Goal: Transaction & Acquisition: Purchase product/service

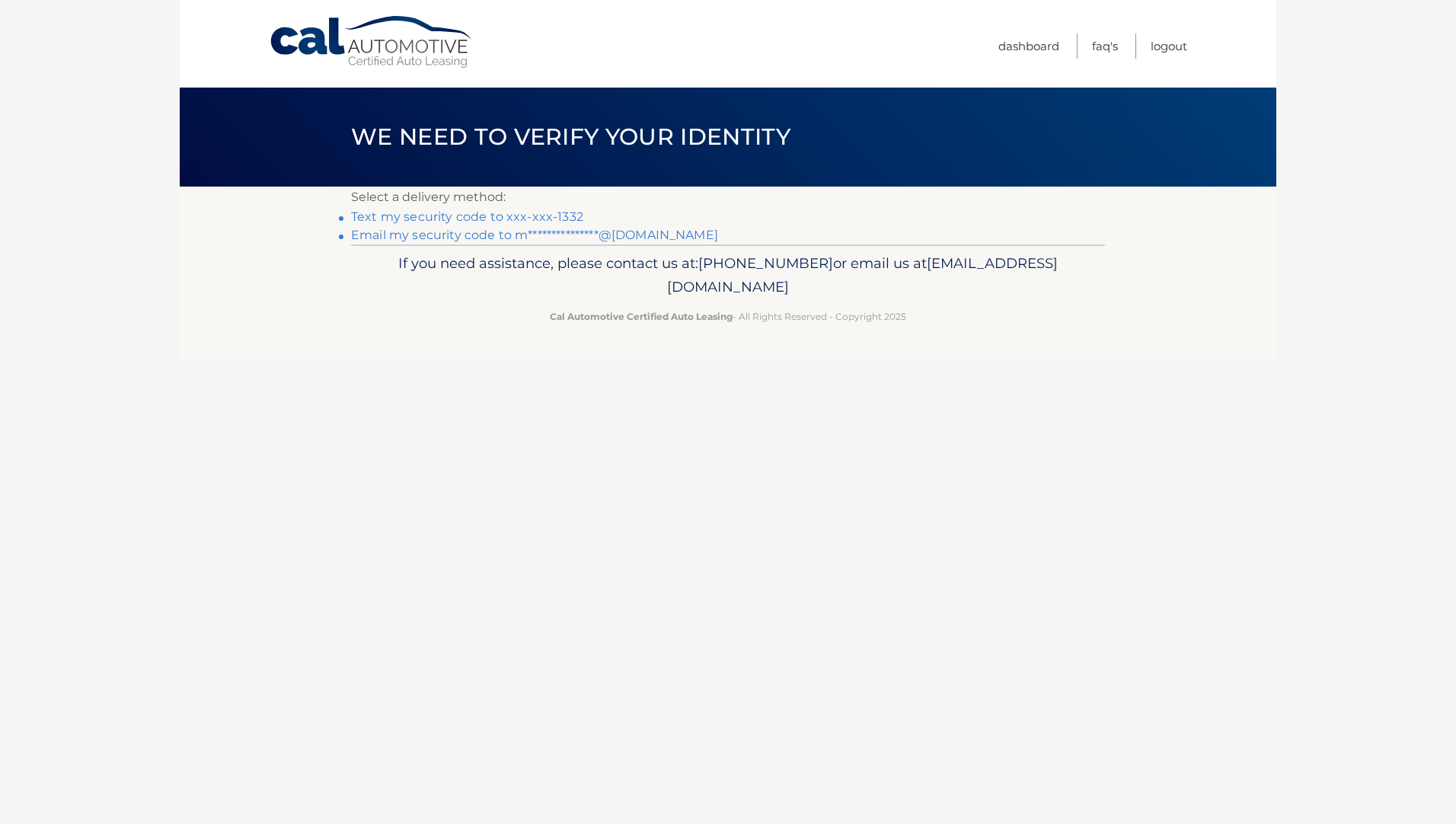
click at [523, 212] on link "Text my security code to xxx-xxx-1332" at bounding box center [467, 216] width 232 height 15
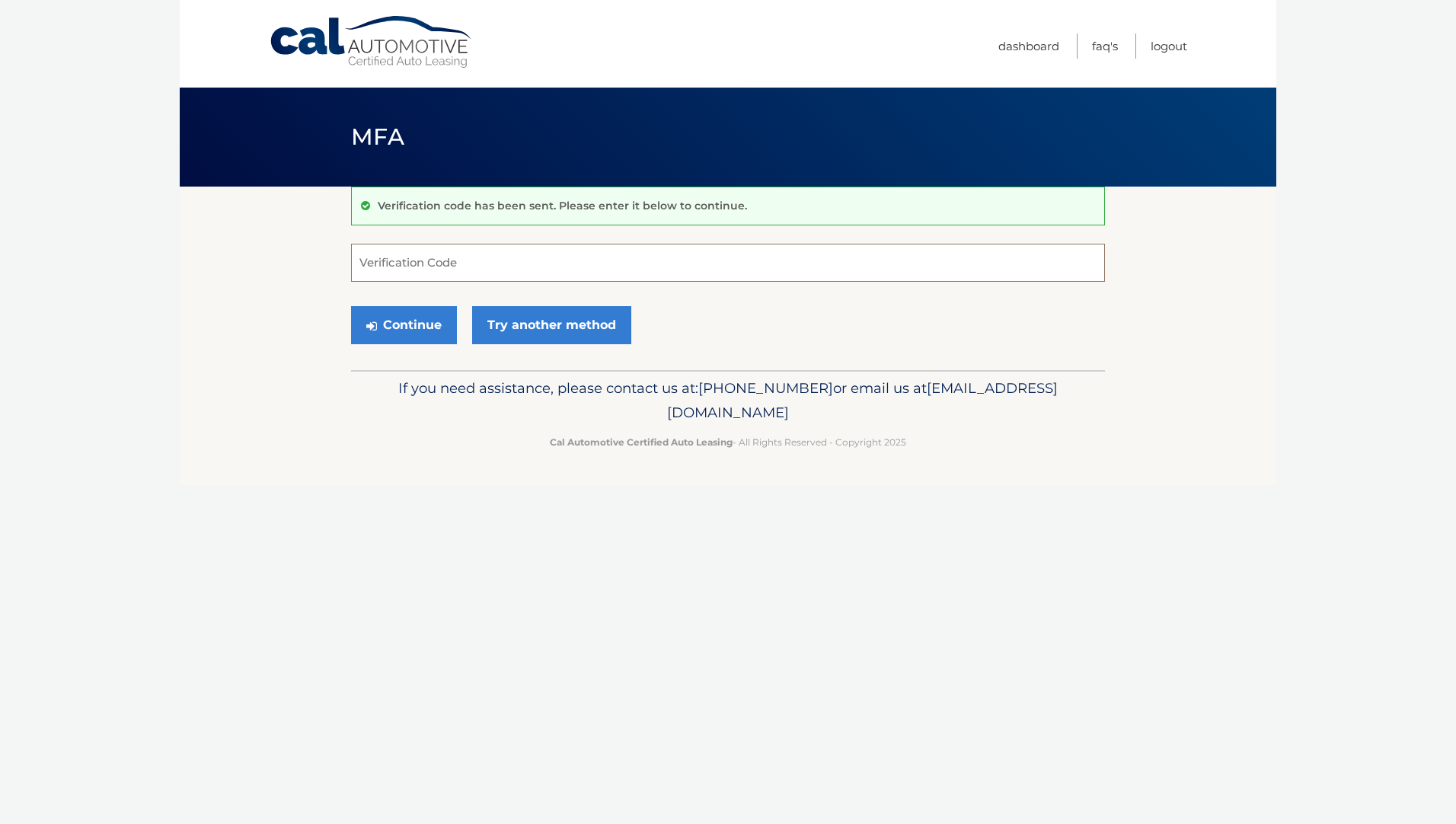
click at [376, 271] on input "Verification Code" at bounding box center [728, 262] width 754 height 38
type input "322333"
click at [351, 306] on button "Continue" at bounding box center [404, 325] width 106 height 38
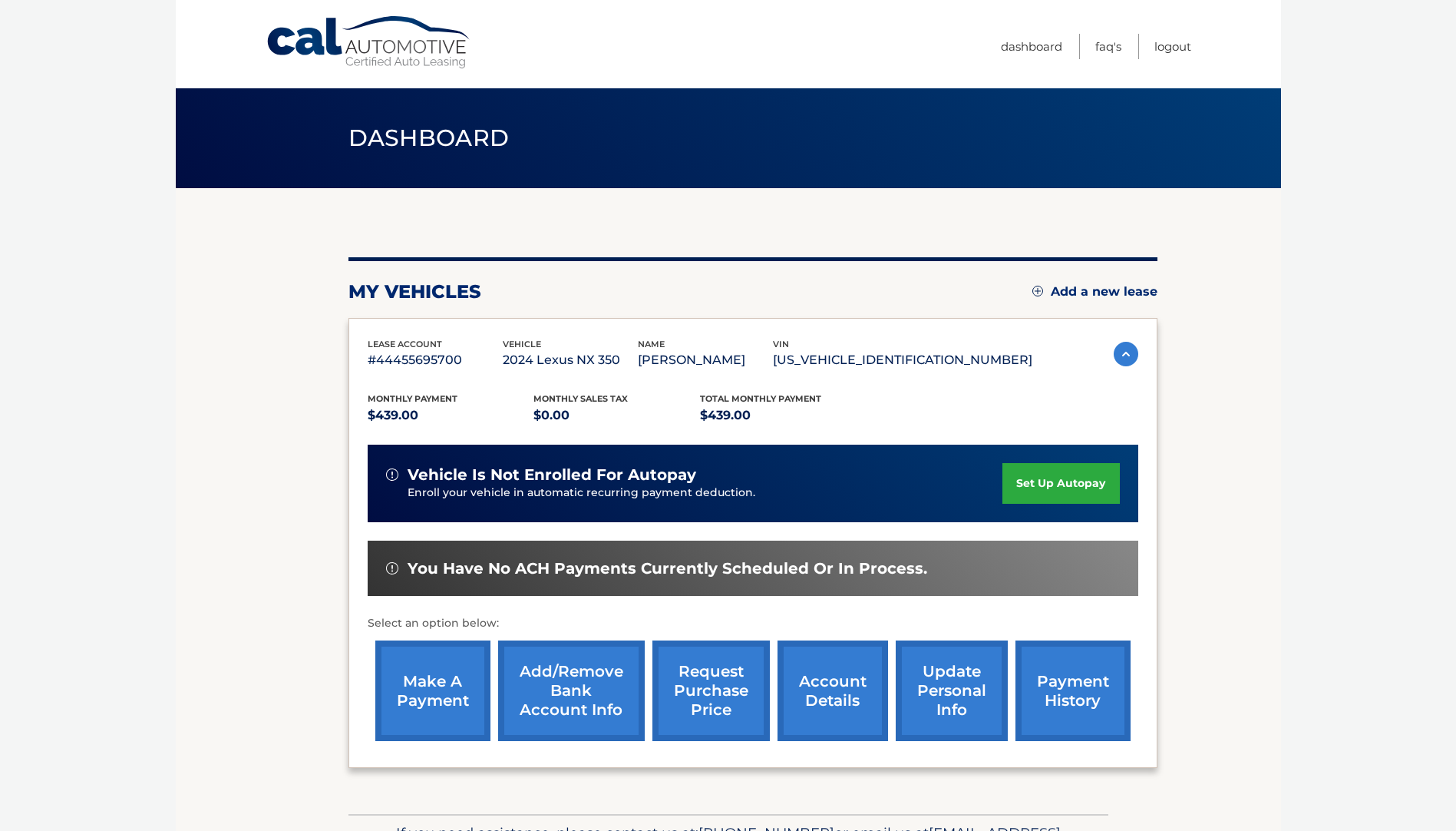
click at [416, 686] on link "make a payment" at bounding box center [433, 690] width 115 height 101
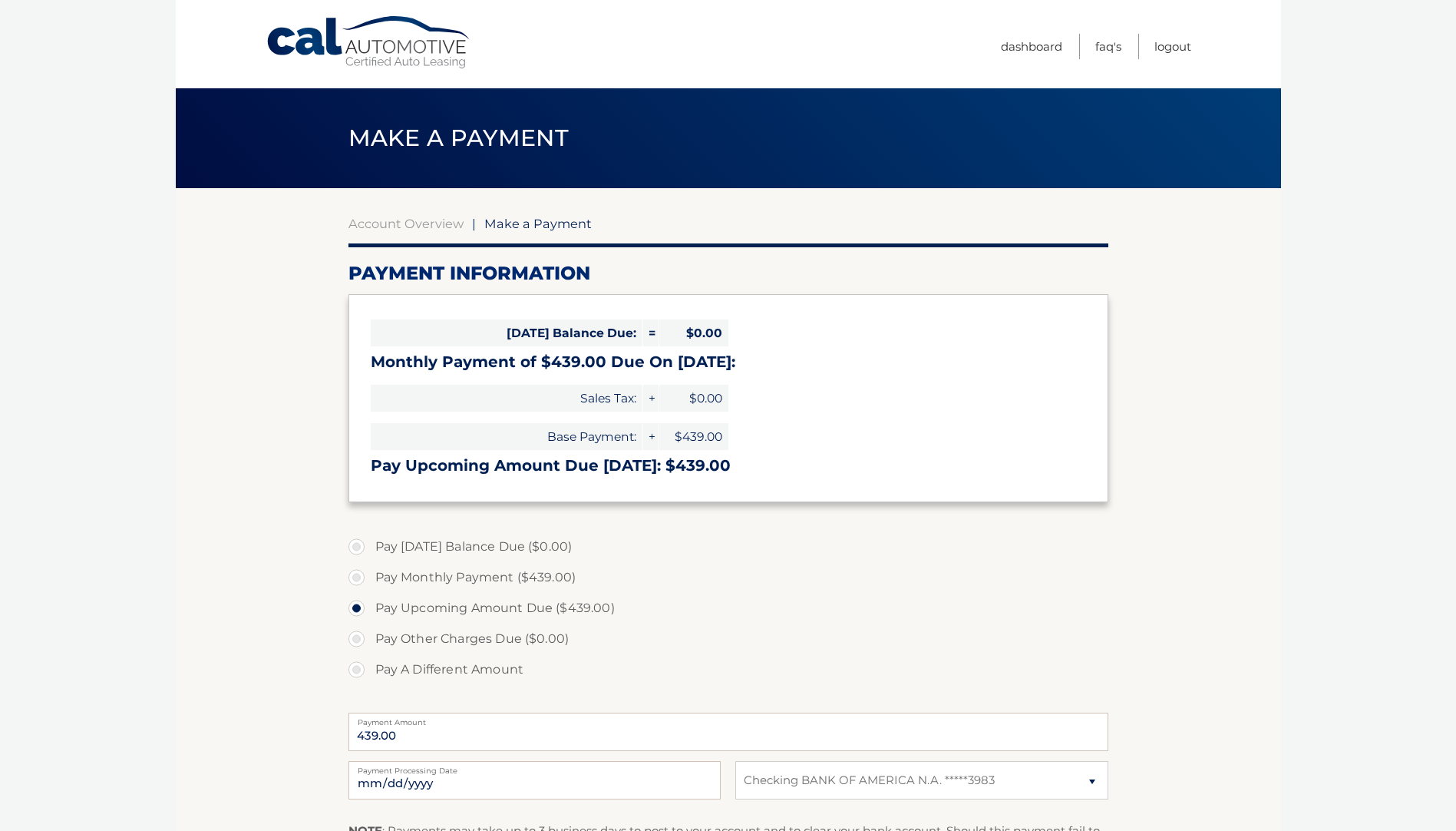
select select "OTAzOTU2NmEtMTQxMi00MTQxLWE0ZWUtMGUwNmZiMzQ2NmZm"
click at [354, 574] on label "Pay Monthly Payment ($439.00)" at bounding box center [728, 577] width 760 height 31
click at [354, 574] on input "Pay Monthly Payment ($439.00)" at bounding box center [361, 574] width 15 height 25
radio input "true"
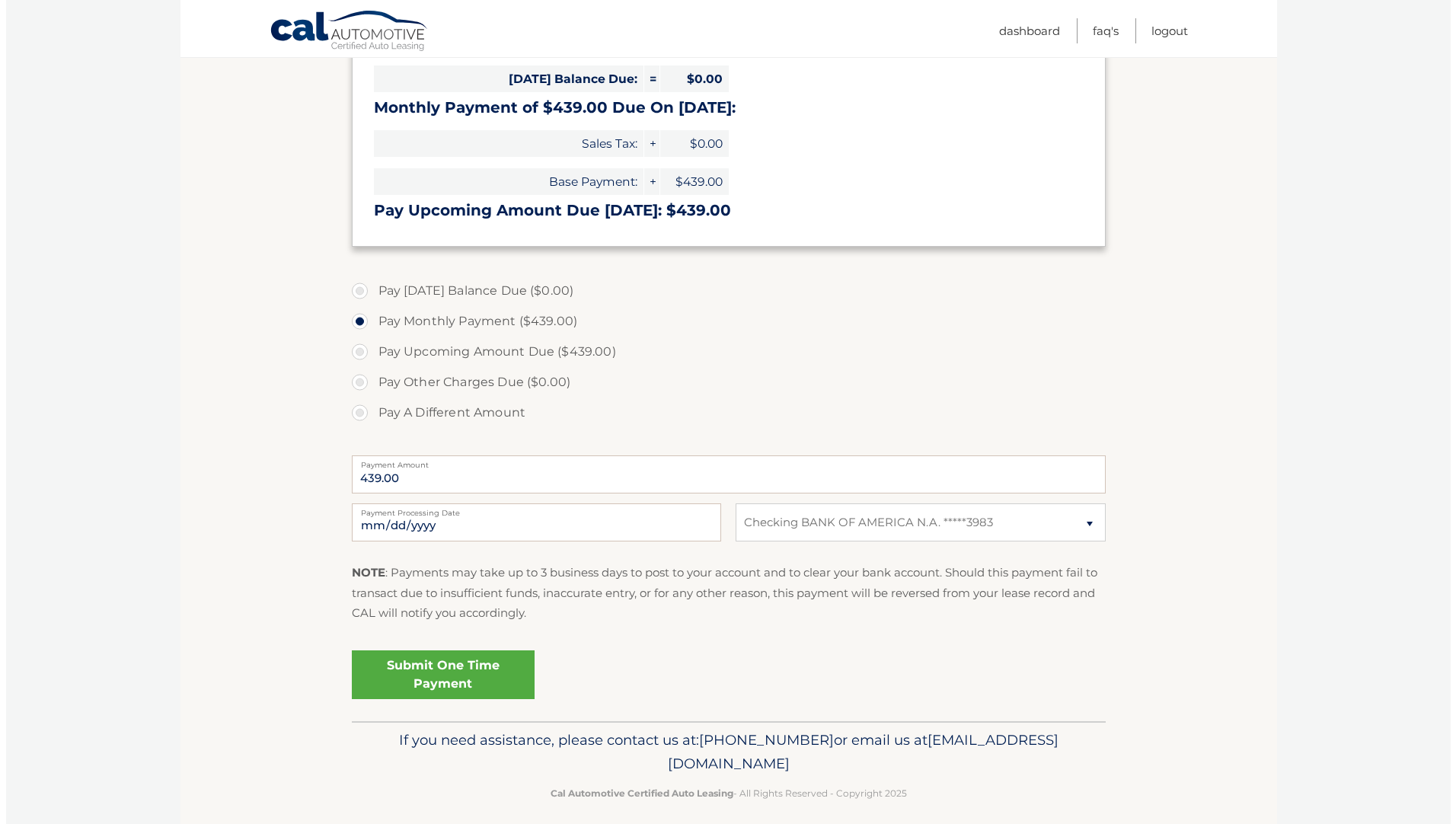
scroll to position [264, 0]
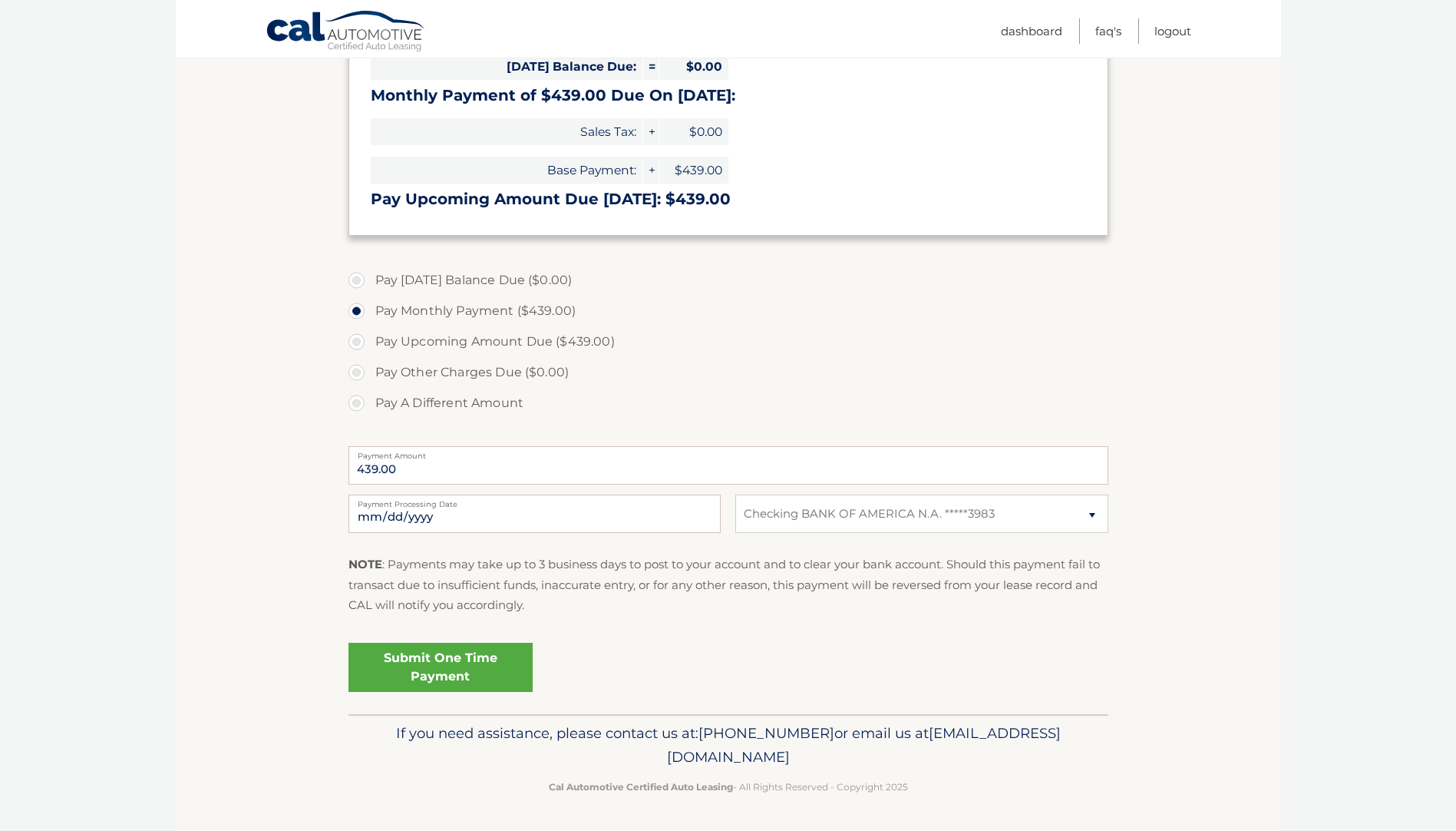
click at [508, 677] on link "Submit One Time Payment" at bounding box center [440, 667] width 184 height 49
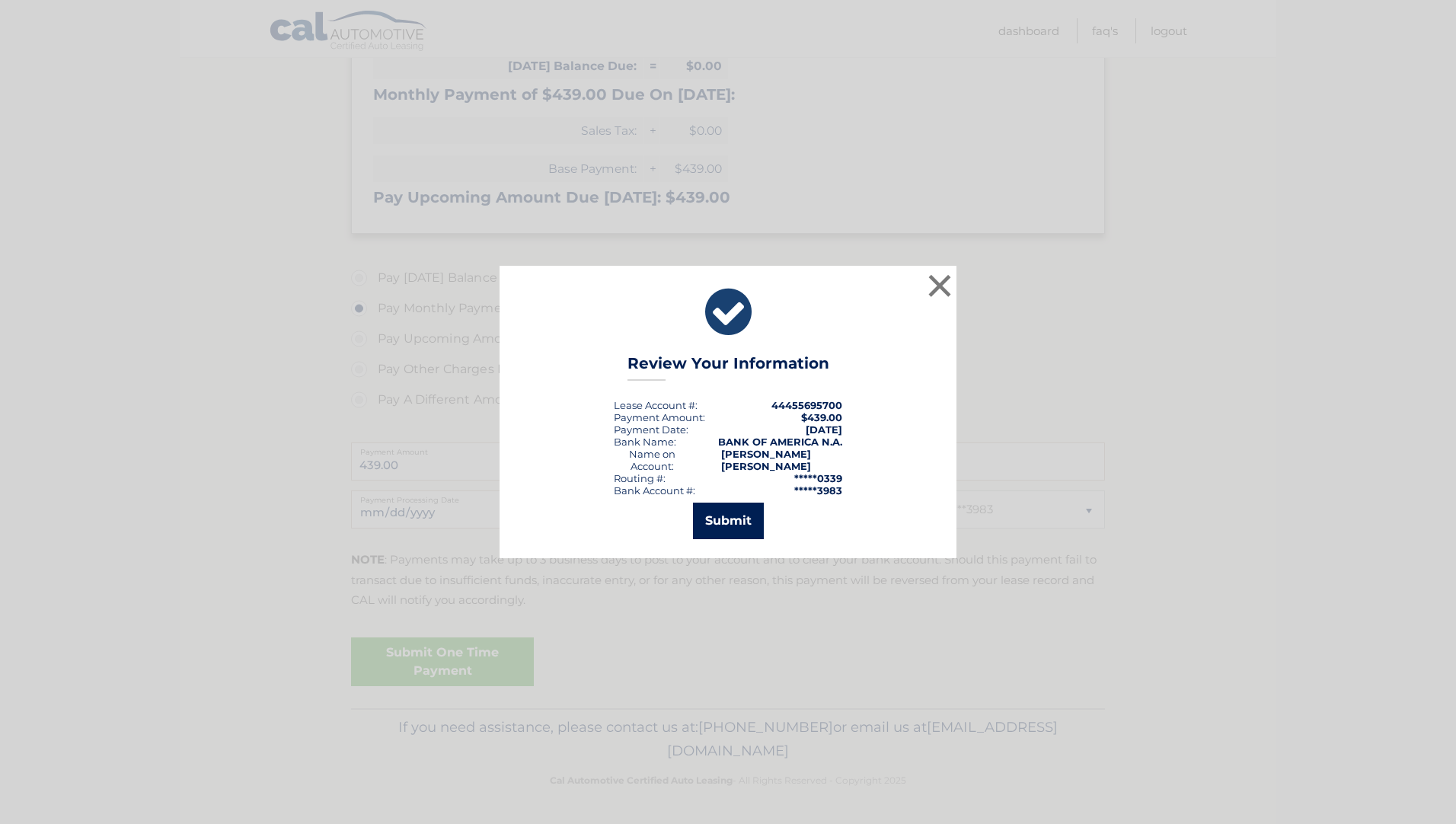
click at [728, 514] on button "Submit" at bounding box center [728, 520] width 71 height 37
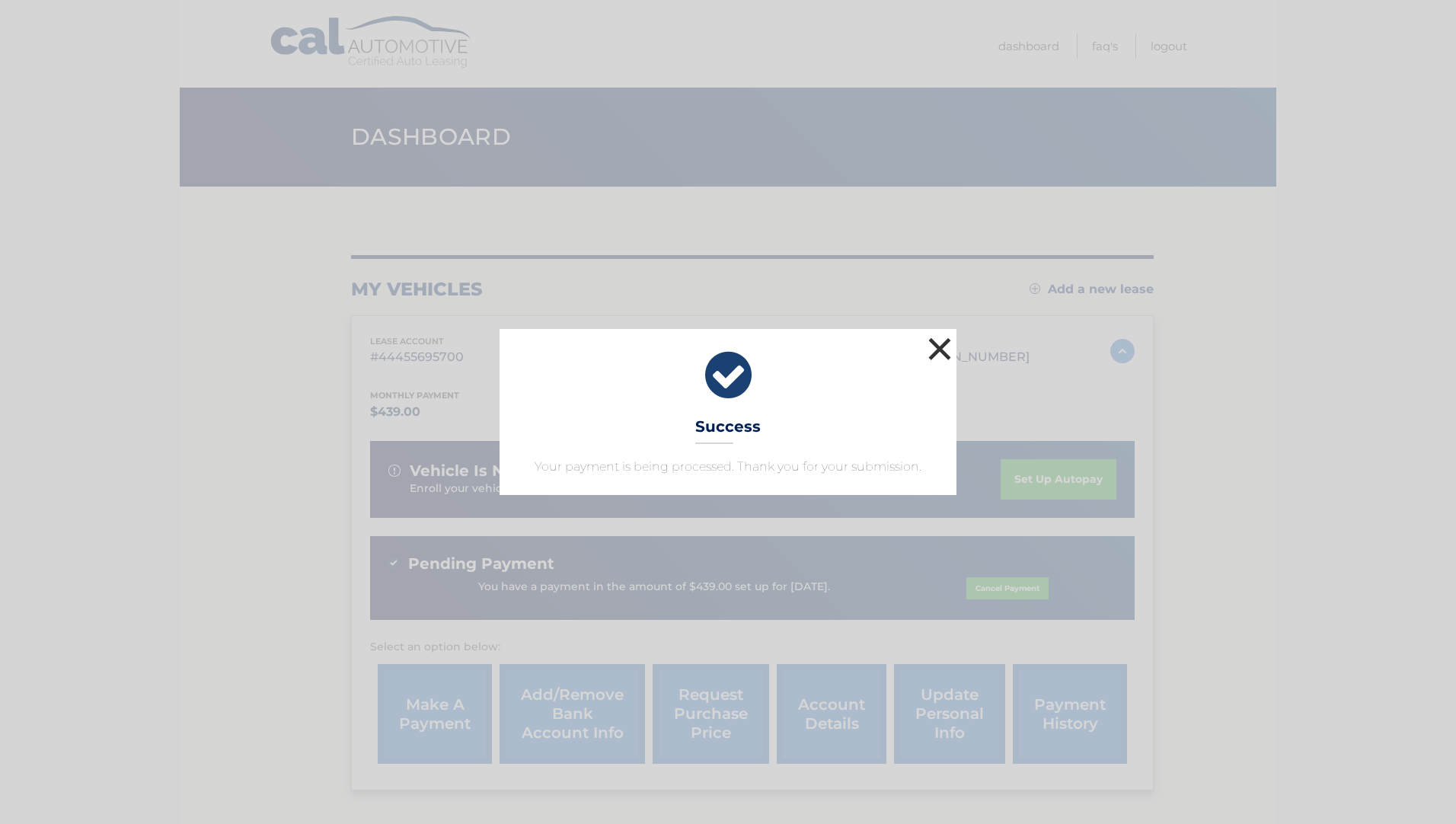
click at [939, 345] on button "×" at bounding box center [939, 348] width 31 height 31
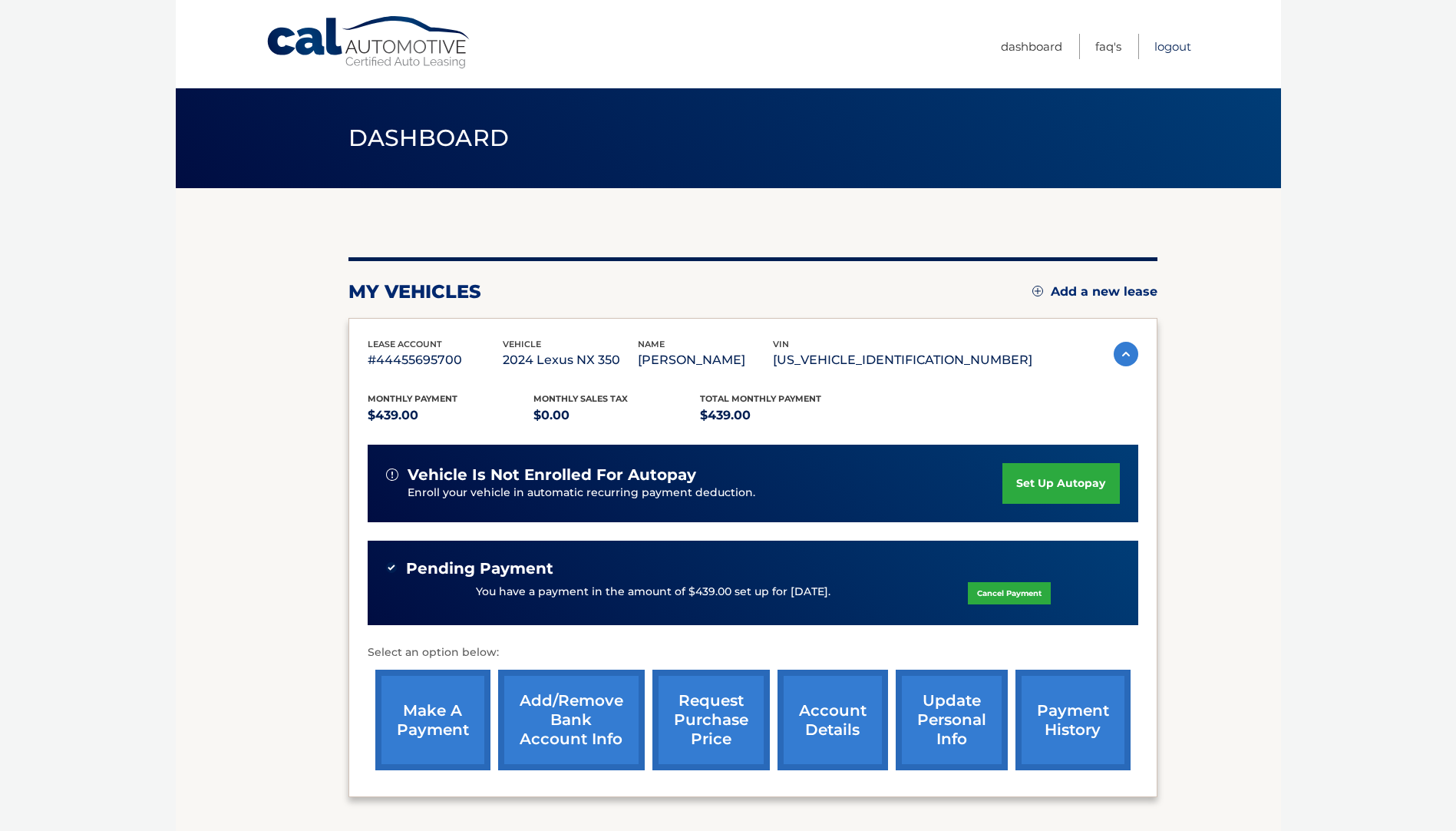
click at [1162, 46] on link "Logout" at bounding box center [1172, 46] width 37 height 25
